Goal: Task Accomplishment & Management: Manage account settings

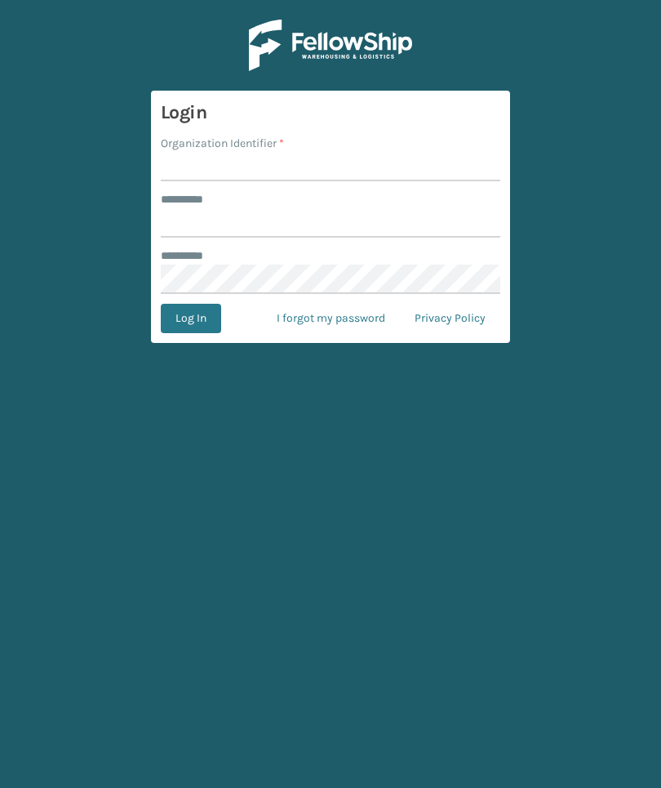
click at [406, 176] on input "Organization Identifier *" at bounding box center [331, 166] width 340 height 29
type input "Foamtex"
click at [407, 237] on input "******** *" at bounding box center [331, 222] width 340 height 29
type input "******"
click at [190, 318] on button "Log In" at bounding box center [191, 318] width 60 height 29
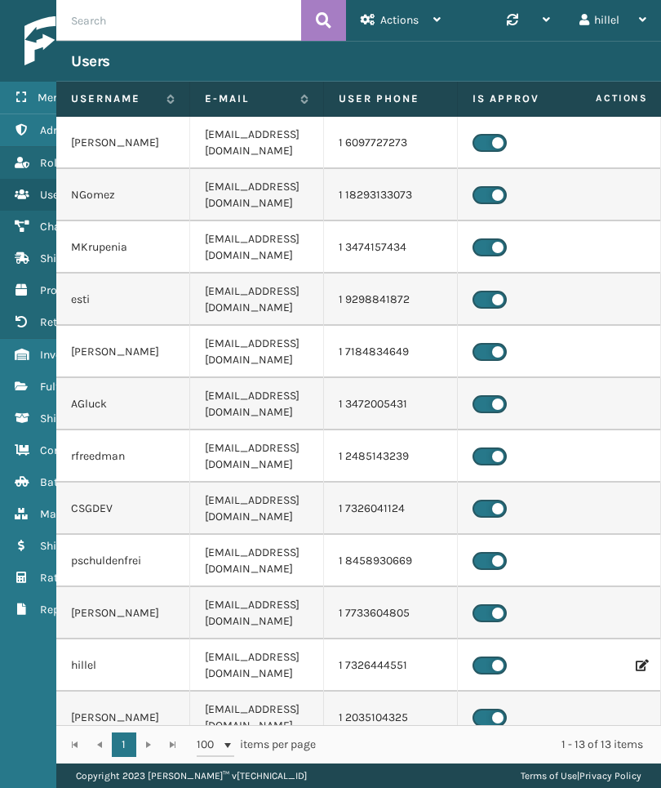
click at [24, 389] on icon at bounding box center [21, 385] width 13 height 11
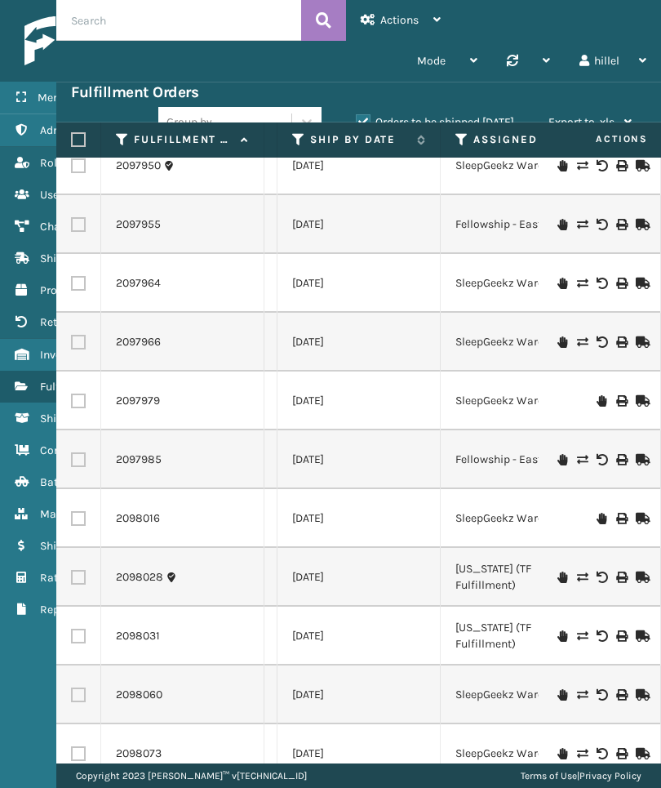
scroll to position [415, 339]
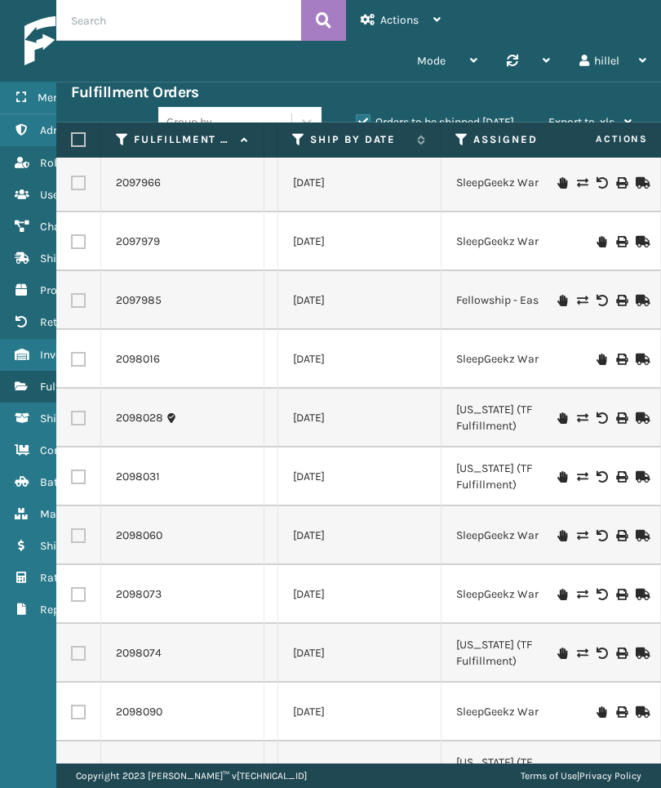
click at [659, 772] on div "Copyright 2023 [PERSON_NAME]™ v [TECHNICAL_ID] Terms of Use | Privacy Policy" at bounding box center [358, 775] width 605 height 24
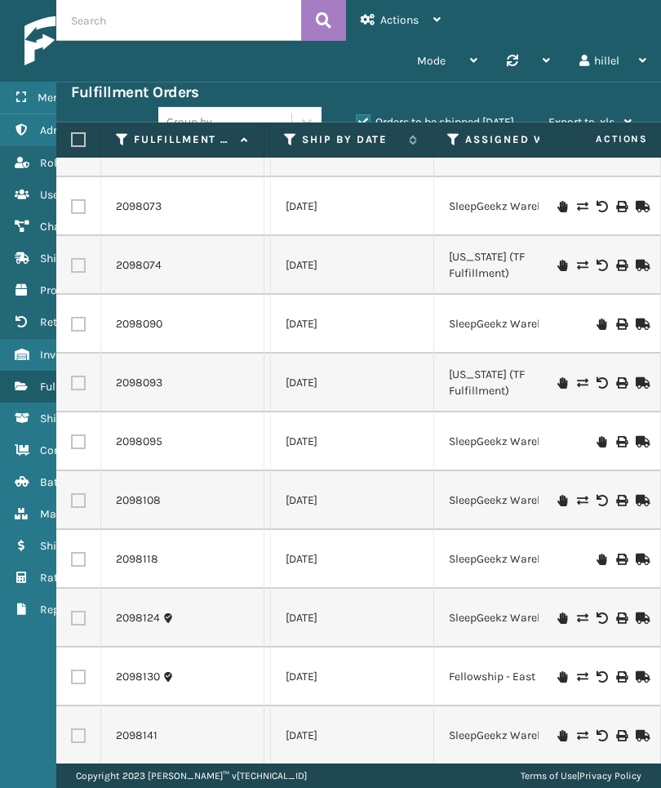
scroll to position [0, 346]
click at [375, 139] on label "Ship By Date" at bounding box center [353, 139] width 99 height 15
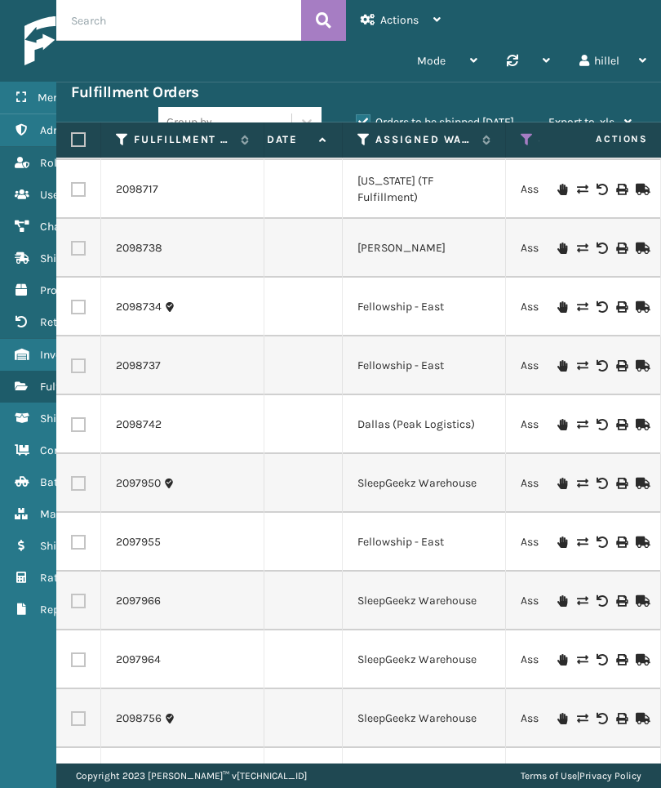
click at [359, 135] on icon at bounding box center [364, 139] width 13 height 15
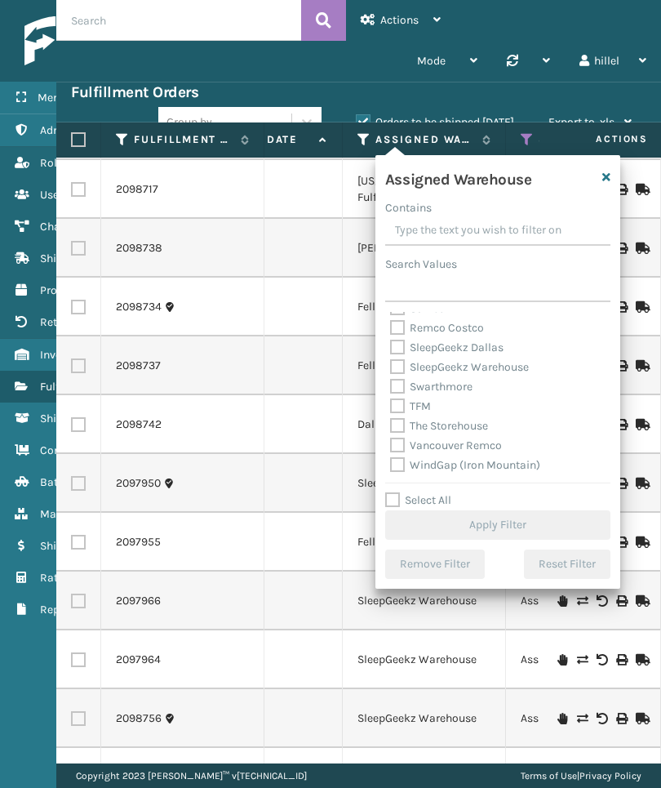
click at [419, 407] on label "TFM" at bounding box center [410, 406] width 41 height 14
click at [391, 407] on input "TFM" at bounding box center [390, 402] width 1 height 11
checkbox input "true"
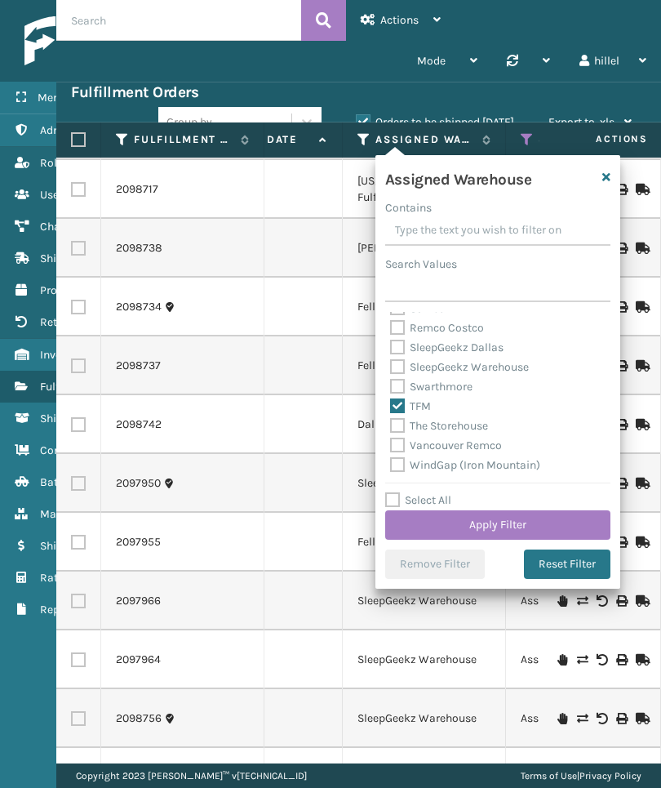
click at [549, 527] on button "Apply Filter" at bounding box center [497, 524] width 225 height 29
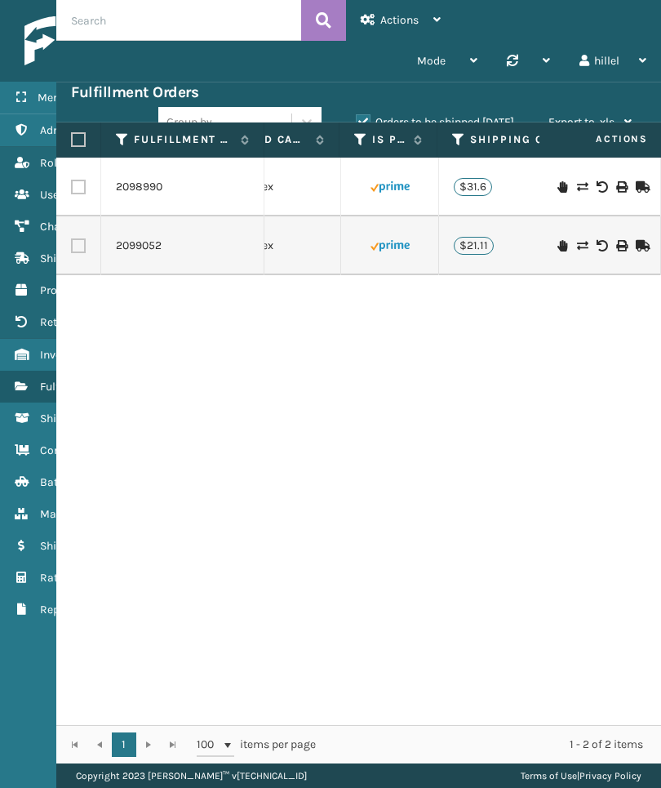
click at [476, 120] on label "Orders to be shipped [DATE]" at bounding box center [435, 122] width 158 height 14
click at [357, 120] on input "Orders to be shipped [DATE]" at bounding box center [356, 118] width 1 height 11
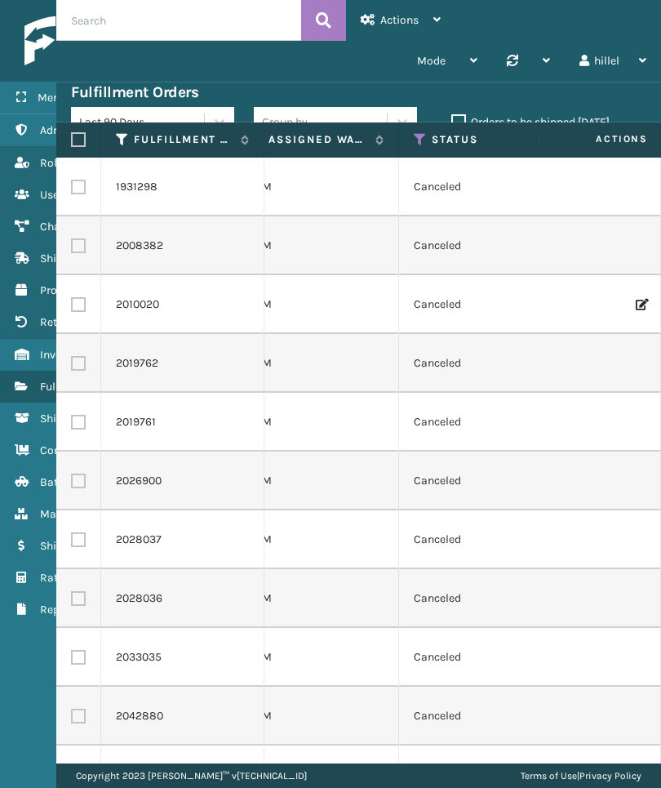
click at [422, 139] on icon at bounding box center [420, 139] width 13 height 15
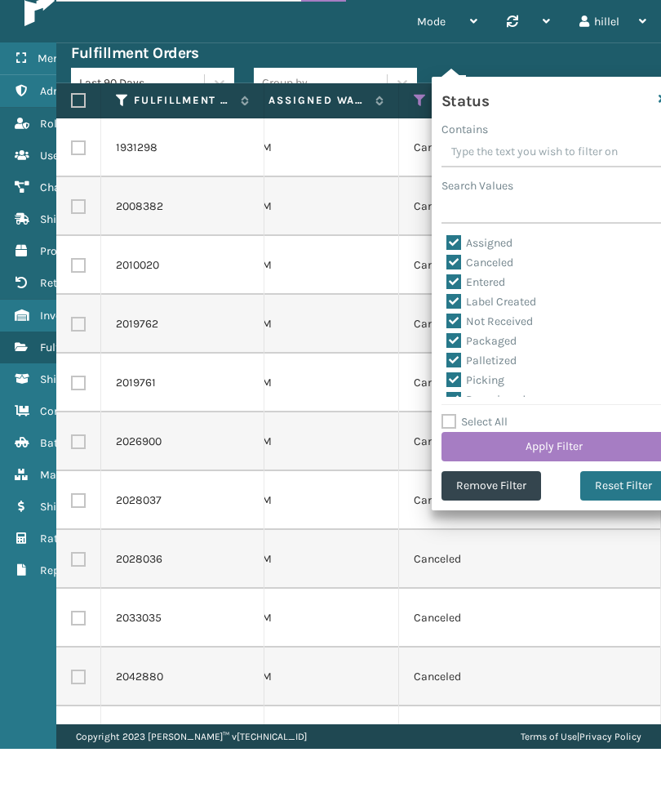
click at [496, 454] on label "Select All" at bounding box center [475, 461] width 66 height 14
click at [496, 451] on input "Select All" at bounding box center [564, 452] width 245 height 2
checkbox input "true"
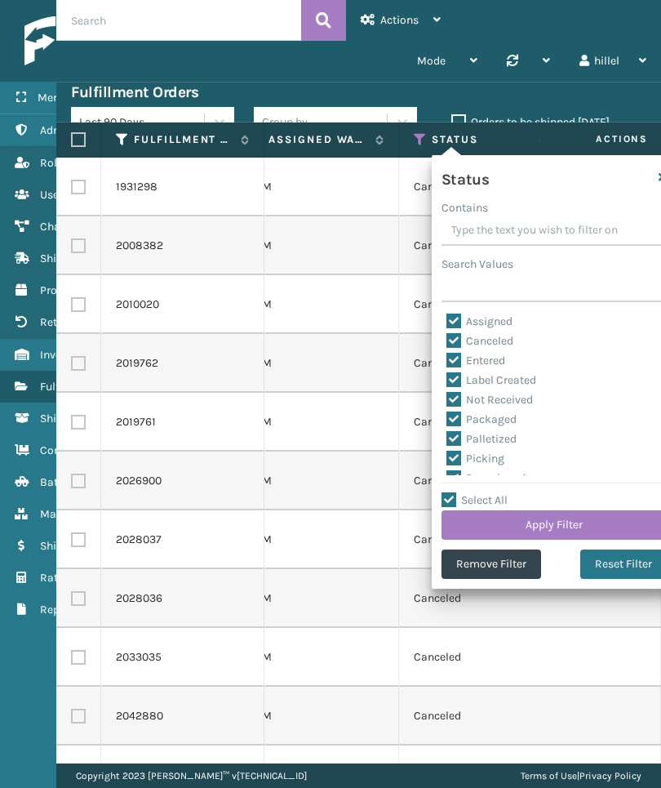
click at [487, 504] on label "Select All" at bounding box center [475, 500] width 66 height 14
click at [487, 492] on input "Select All" at bounding box center [564, 492] width 245 height 2
checkbox input "false"
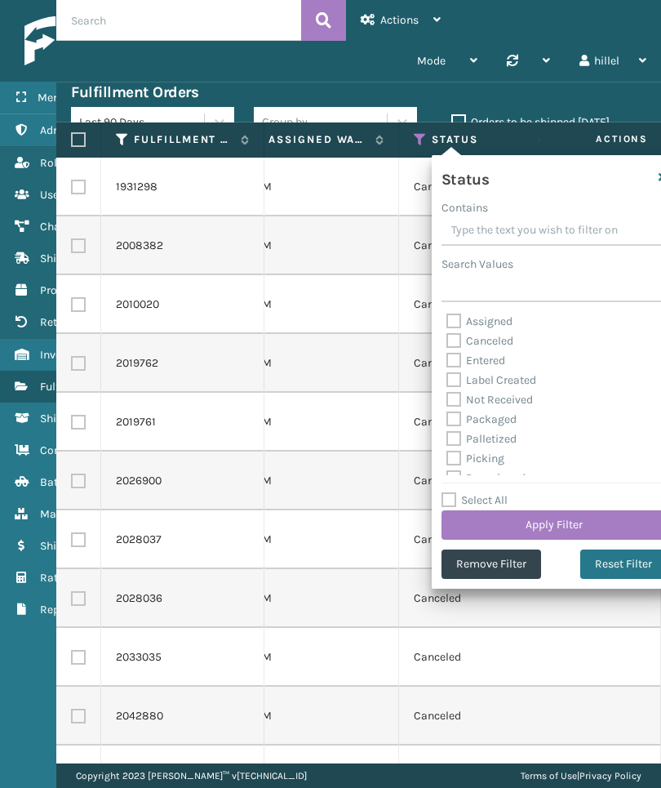
checkbox input "false"
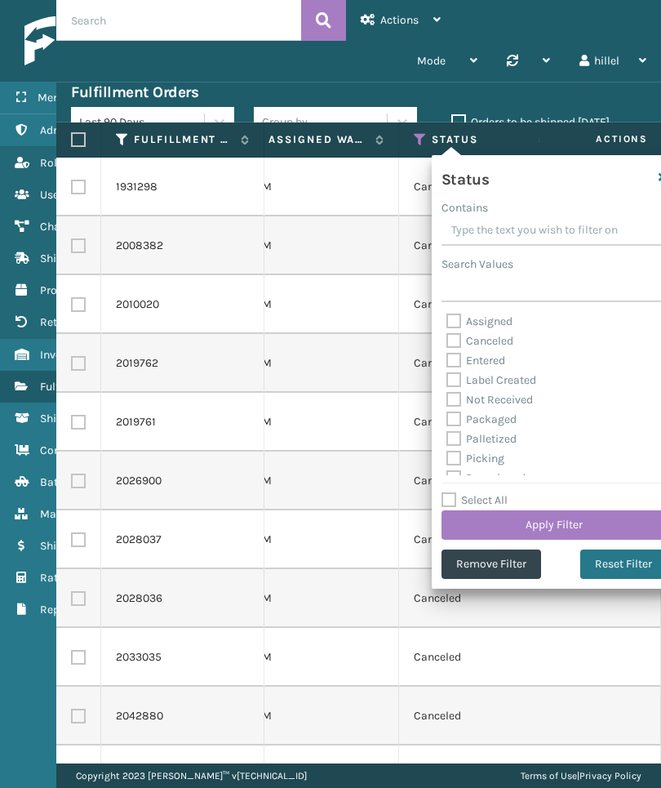
checkbox input "false"
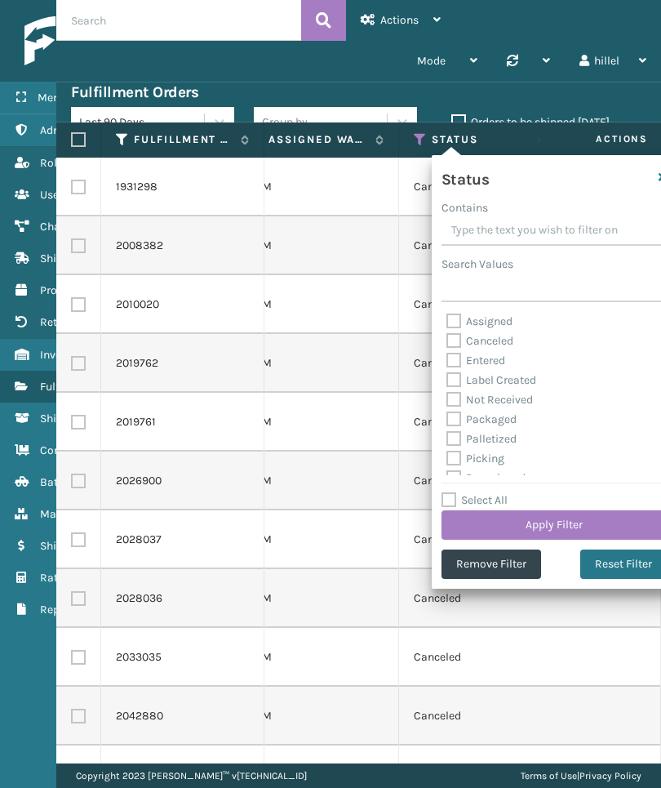
checkbox input "false"
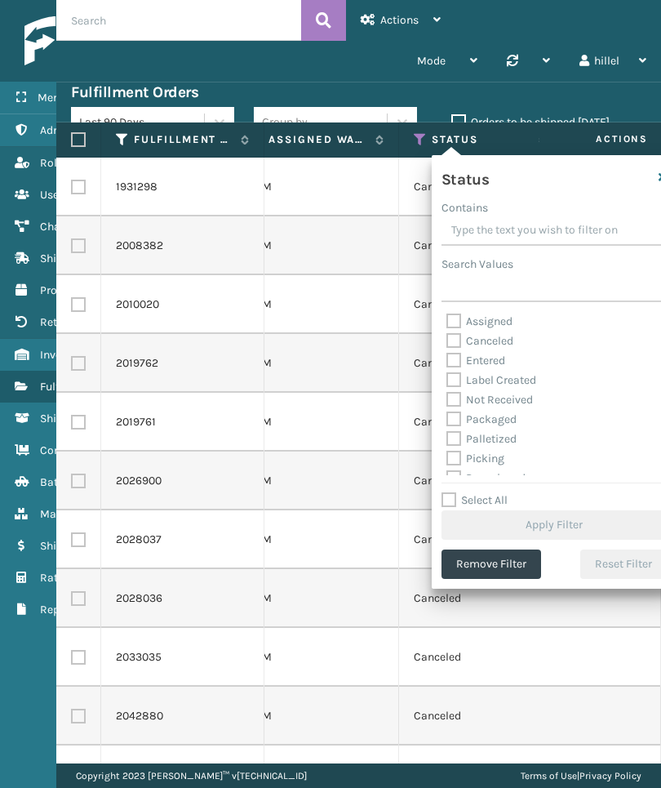
click at [524, 375] on label "Label Created" at bounding box center [491, 380] width 90 height 14
click at [447, 375] on input "Label Created" at bounding box center [446, 376] width 1 height 11
checkbox input "true"
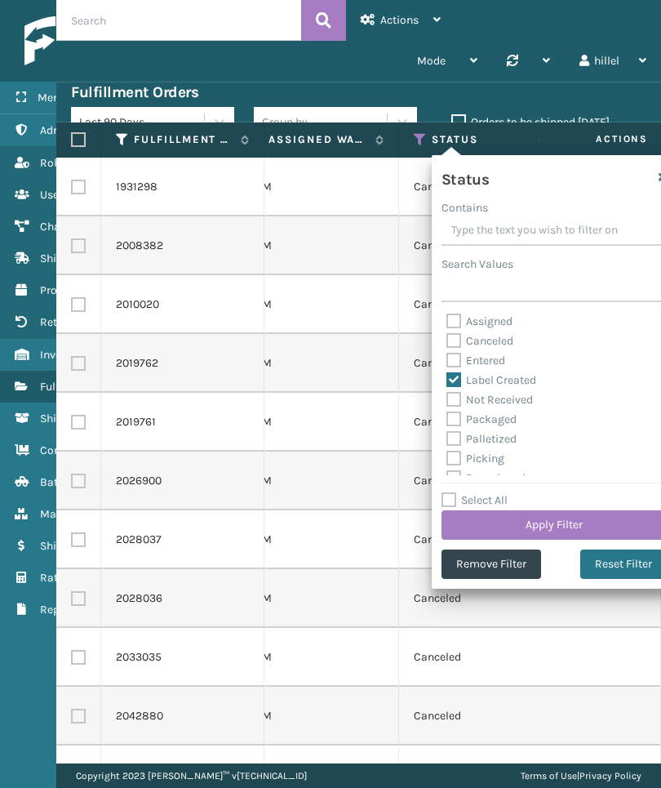
click at [596, 523] on button "Apply Filter" at bounding box center [554, 524] width 225 height 29
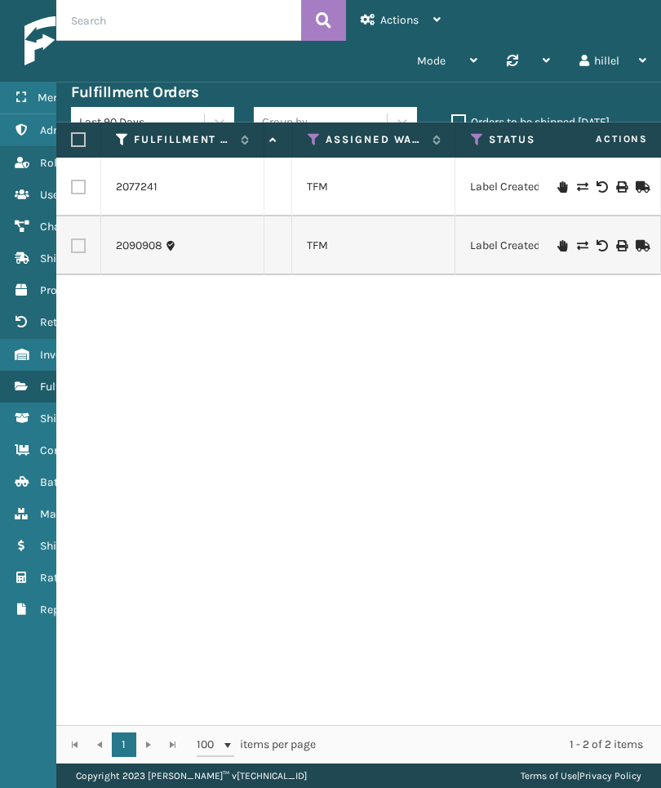
click at [23, 359] on icon at bounding box center [21, 354] width 13 height 11
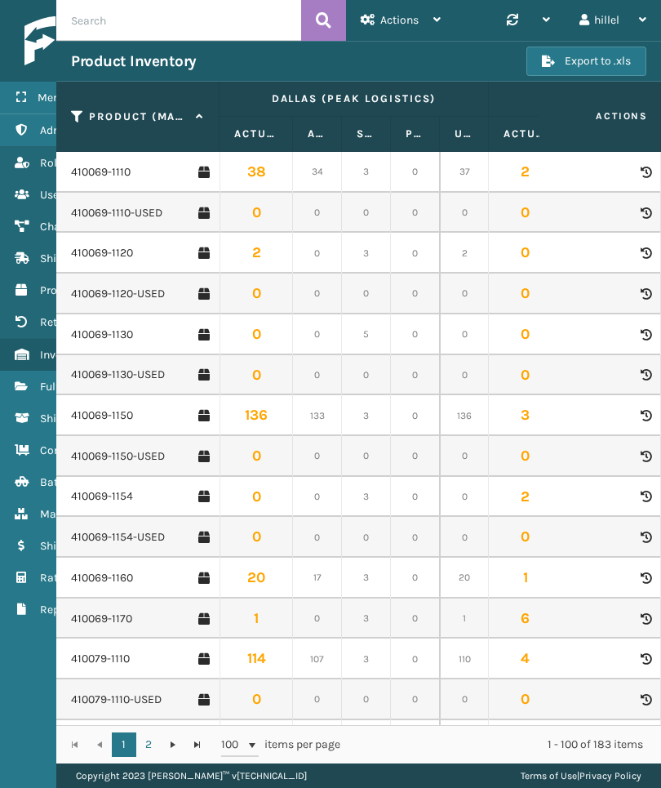
click at [88, 488] on link "410069-1154" at bounding box center [102, 496] width 62 height 16
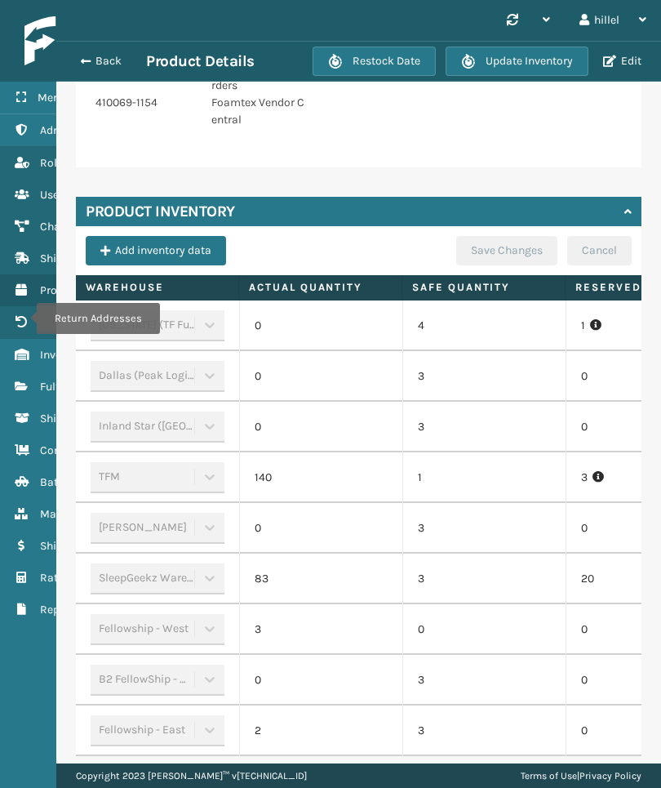
click at [26, 318] on icon "Return Addresses" at bounding box center [21, 321] width 13 height 11
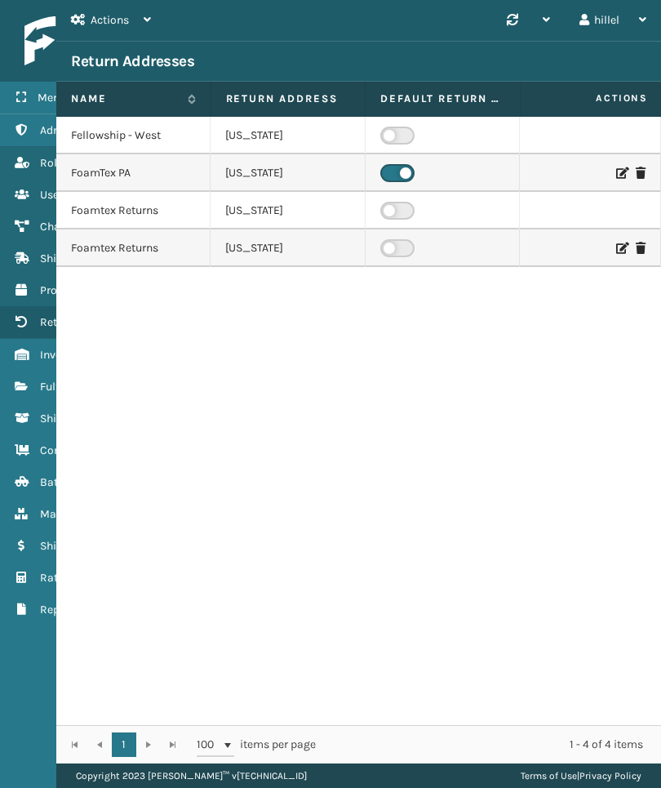
click at [152, 494] on div "Fellowship - [GEOGRAPHIC_DATA][US_STATE] FoamTex [GEOGRAPHIC_DATA] [US_STATE] F…" at bounding box center [358, 421] width 605 height 608
click at [616, 175] on icon at bounding box center [621, 172] width 10 height 11
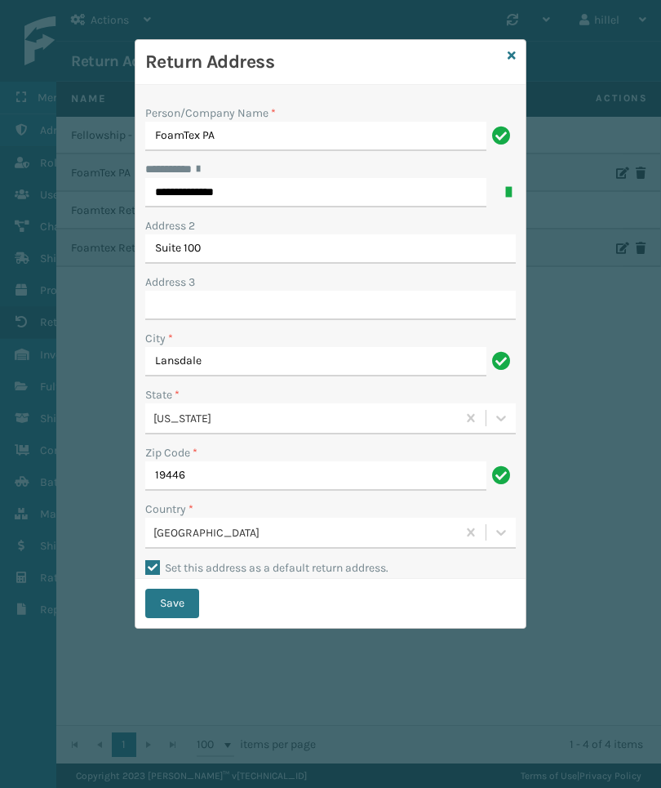
click at [508, 56] on icon at bounding box center [512, 55] width 8 height 11
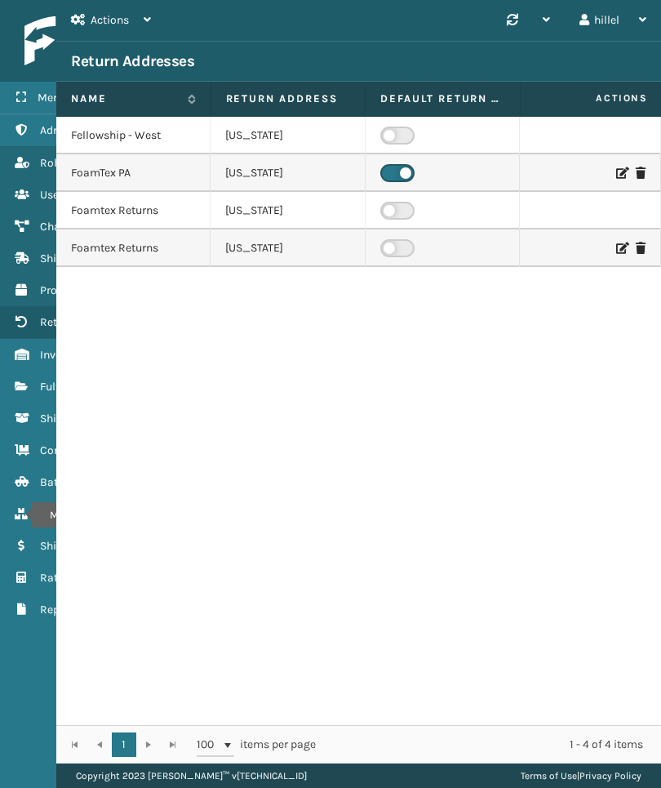
click at [21, 515] on icon "Marketplace Orders" at bounding box center [21, 513] width 13 height 11
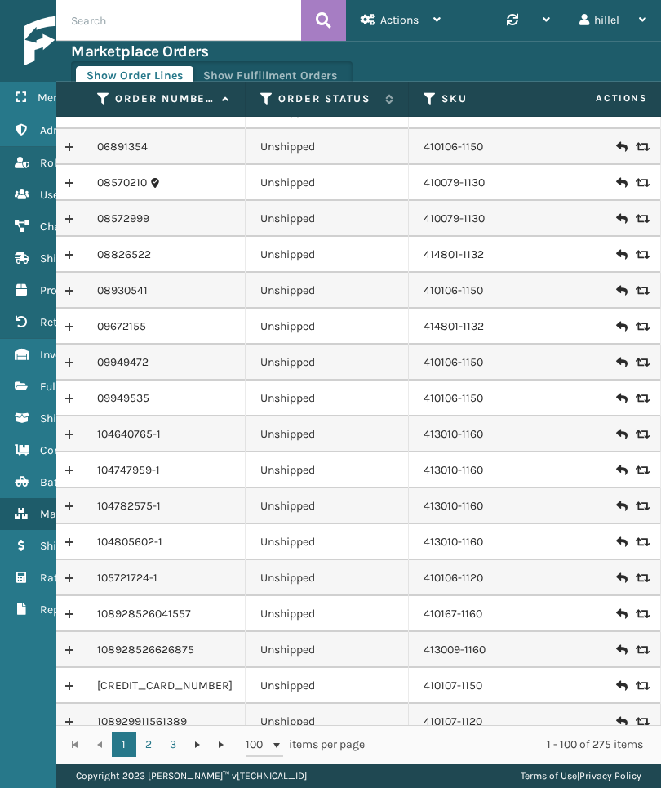
click at [414, 15] on span "Actions" at bounding box center [399, 20] width 38 height 14
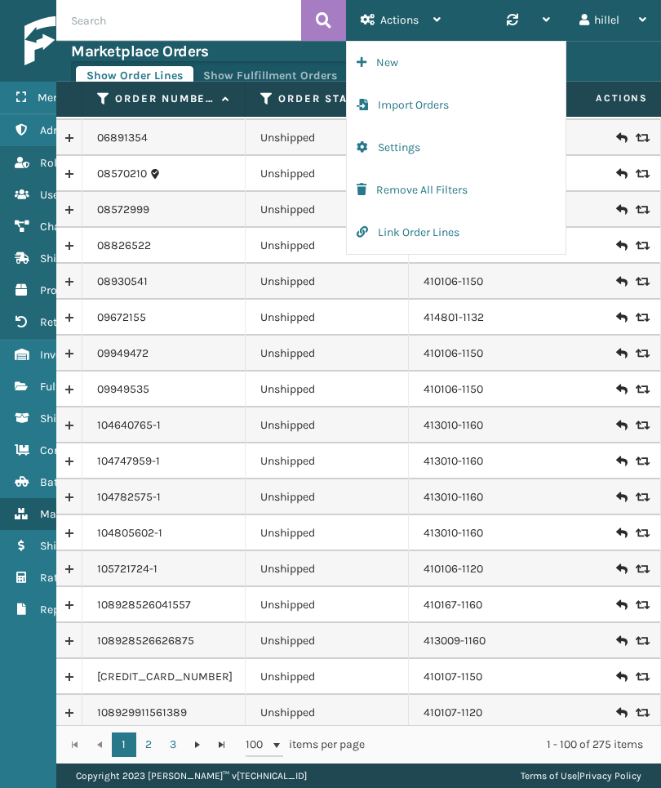
click at [508, 144] on button "Settings" at bounding box center [456, 148] width 219 height 42
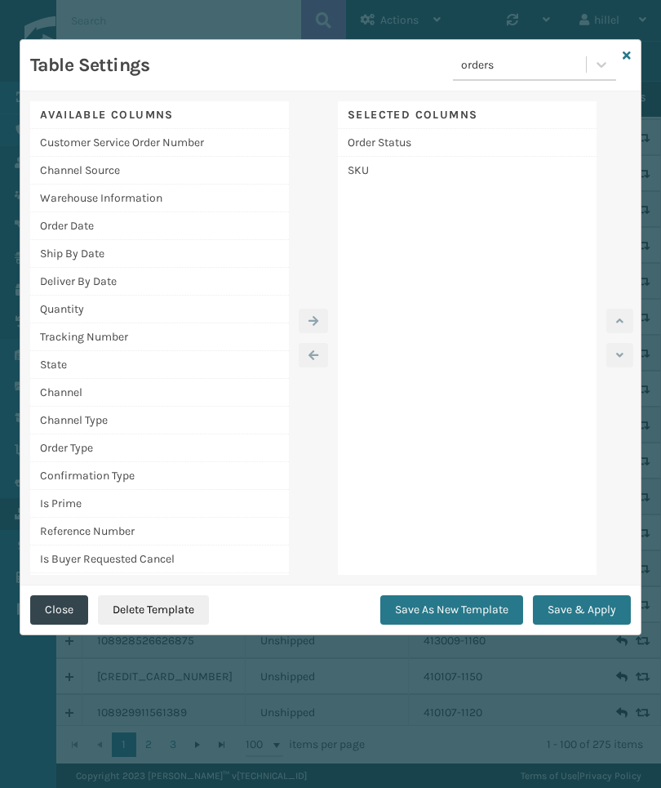
click at [625, 60] on icon at bounding box center [627, 55] width 8 height 11
